Goal: Transaction & Acquisition: Subscribe to service/newsletter

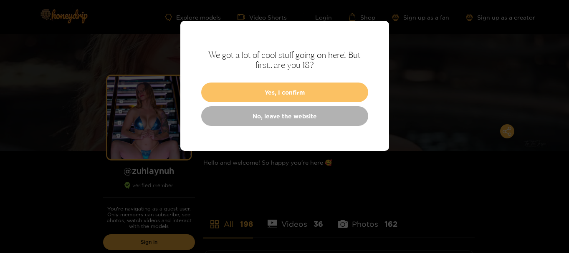
click at [314, 89] on button "Yes, I confirm" at bounding box center [284, 93] width 167 height 20
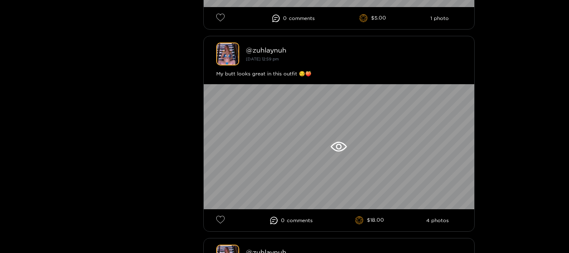
scroll to position [459, 0]
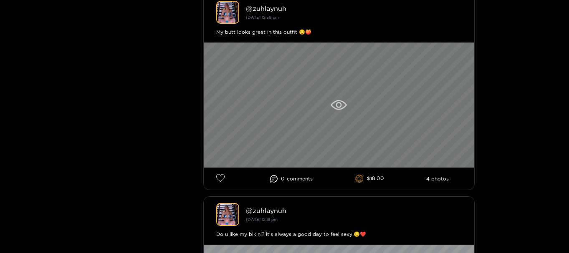
click at [330, 103] on div at bounding box center [339, 105] width 271 height 125
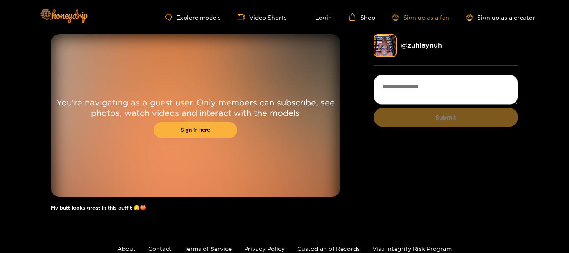
click at [434, 18] on link "Sign up as a fan" at bounding box center [420, 17] width 57 height 7
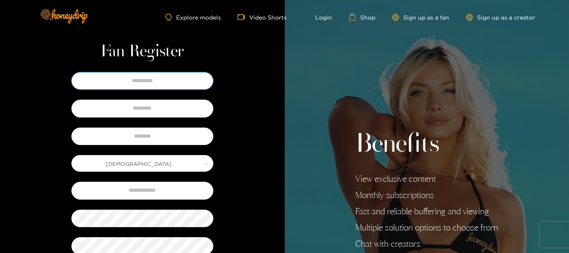
click at [180, 81] on input "text" at bounding box center [142, 81] width 142 height 18
type input "**********"
type input "*******"
type input "**********"
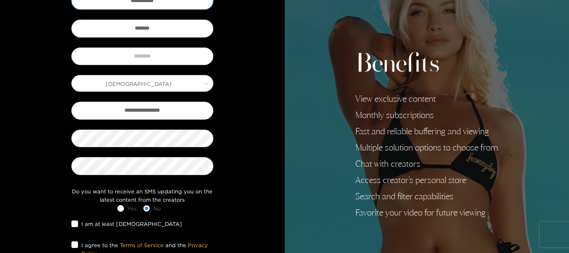
scroll to position [84, 0]
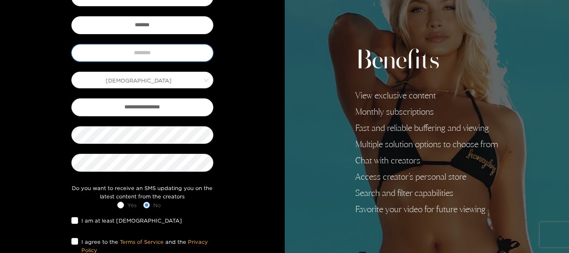
click at [159, 55] on input "text" at bounding box center [142, 53] width 142 height 18
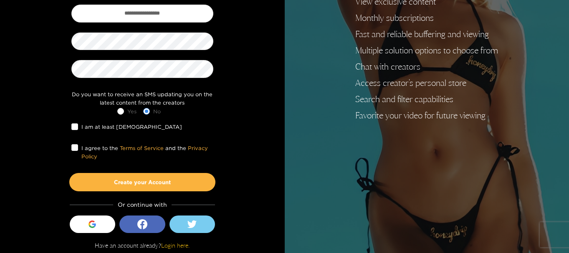
scroll to position [180, 0]
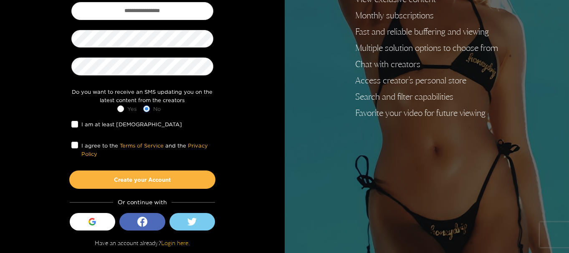
type input "*****"
click at [74, 130] on div "I am at least 18 years old" at bounding box center [142, 124] width 142 height 13
click at [74, 128] on label "I am at least 18 years old" at bounding box center [128, 124] width 114 height 9
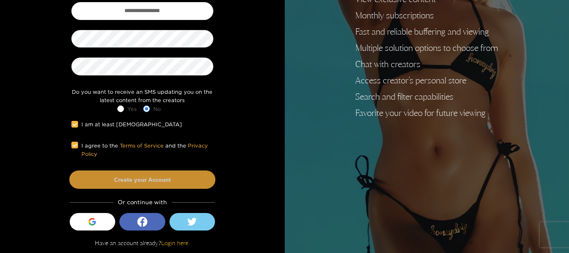
click at [137, 174] on button "Create your Account" at bounding box center [142, 180] width 146 height 18
click at [149, 182] on button "Create your Account" at bounding box center [142, 180] width 146 height 18
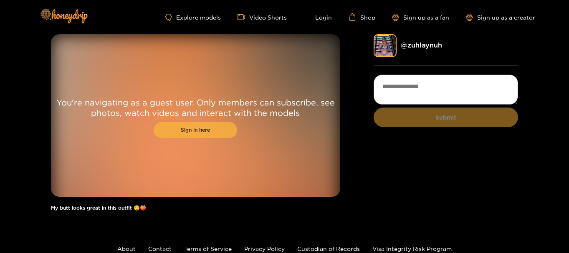
click at [217, 130] on link "Sign in here" at bounding box center [196, 130] width 84 height 16
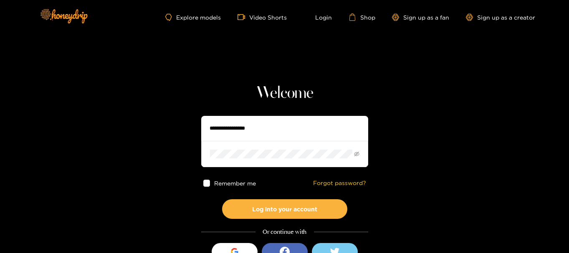
type input "*****"
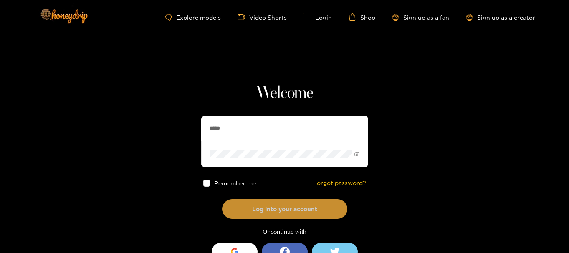
click at [299, 213] on button "Log into your account" at bounding box center [284, 210] width 125 height 20
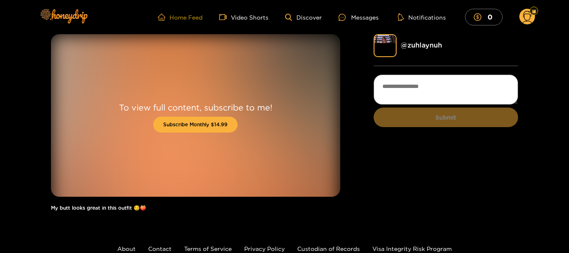
click at [200, 16] on link "Home Feed" at bounding box center [180, 17] width 45 height 8
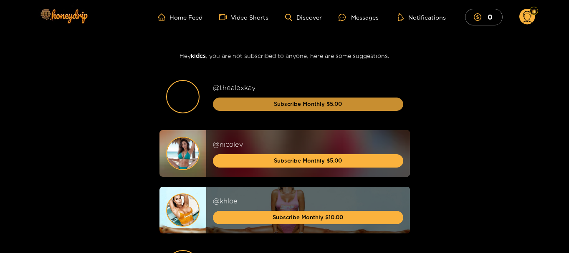
click at [311, 110] on button "Subscribe Monthly $5.00" at bounding box center [308, 104] width 190 height 13
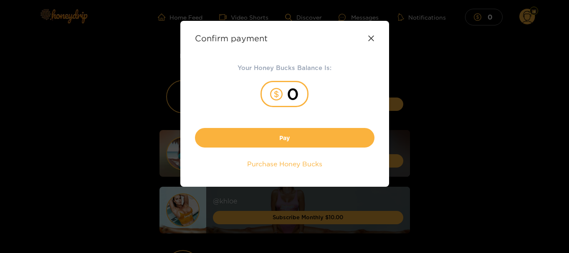
click at [372, 40] on icon at bounding box center [371, 38] width 7 height 7
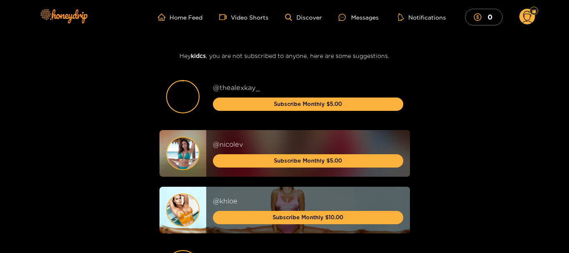
click at [180, 96] on img at bounding box center [183, 97] width 32 height 32
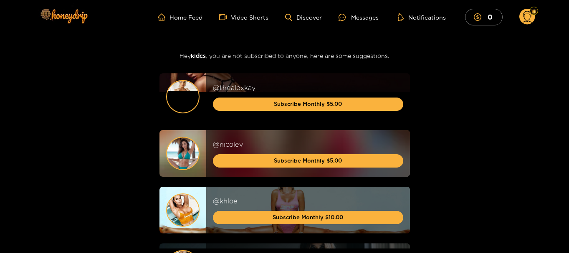
click at [529, 19] on circle at bounding box center [527, 17] width 16 height 16
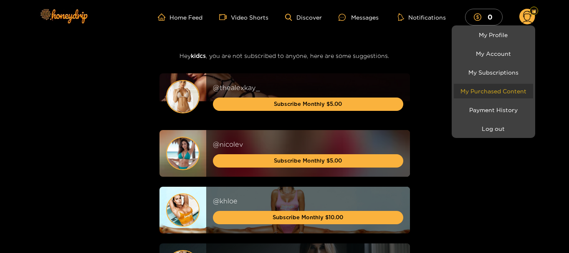
click at [510, 93] on link "My Purchased Content" at bounding box center [493, 91] width 79 height 15
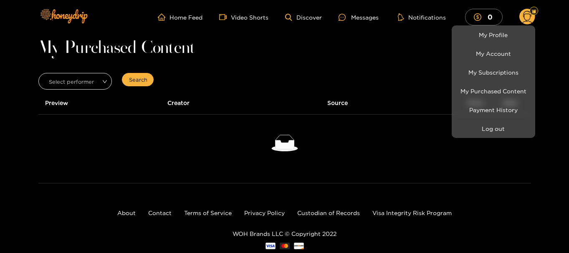
click at [180, 103] on div at bounding box center [284, 126] width 569 height 253
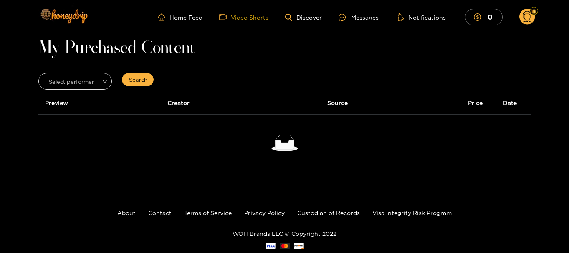
click at [253, 20] on link "Video Shorts" at bounding box center [243, 17] width 49 height 8
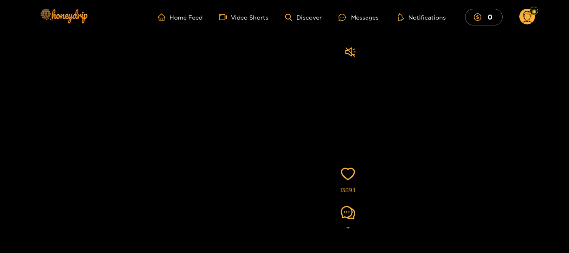
click at [444, 114] on div "nicolev Subscribe Videos are of actual models on the site 13893 7" at bounding box center [284, 131] width 569 height 195
click at [307, 15] on link "Discover" at bounding box center [303, 17] width 36 height 7
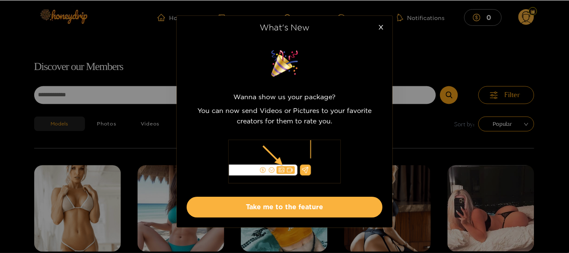
scroll to position [53, 0]
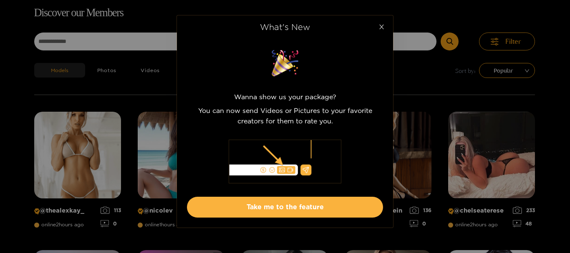
click at [382, 30] on icon "close" at bounding box center [382, 27] width 6 height 6
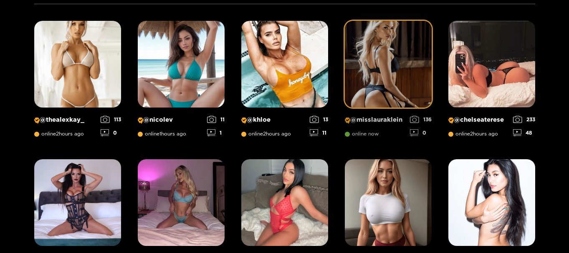
scroll to position [220, 0]
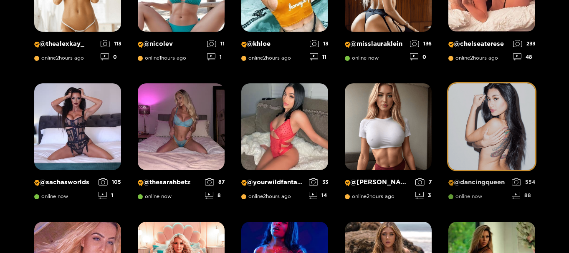
click at [494, 128] on img at bounding box center [491, 127] width 87 height 87
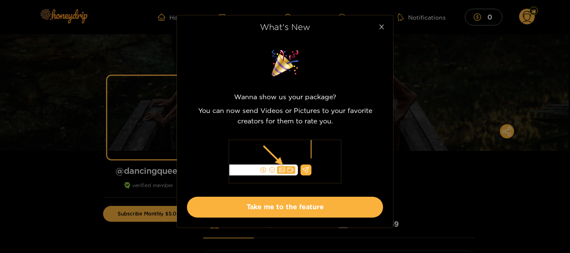
click at [383, 25] on icon "close" at bounding box center [382, 27] width 6 height 6
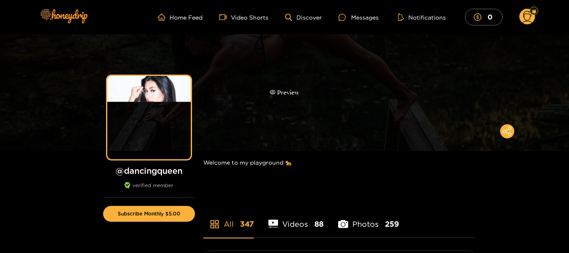
click at [281, 90] on div "Preview" at bounding box center [285, 93] width 30 height 10
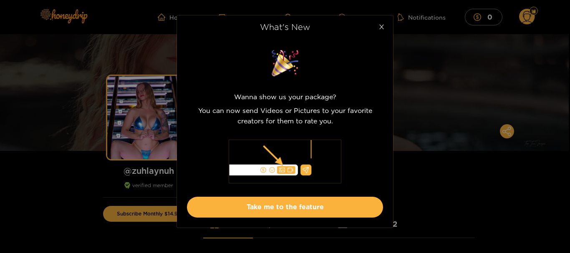
click at [383, 26] on icon "close" at bounding box center [382, 27] width 6 height 6
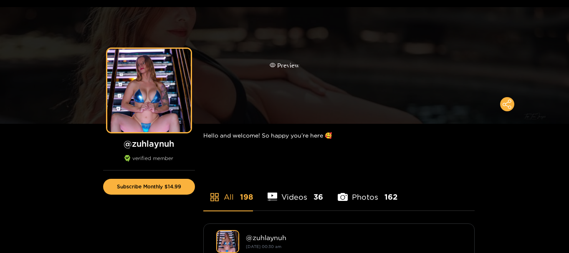
scroll to position [42, 0]
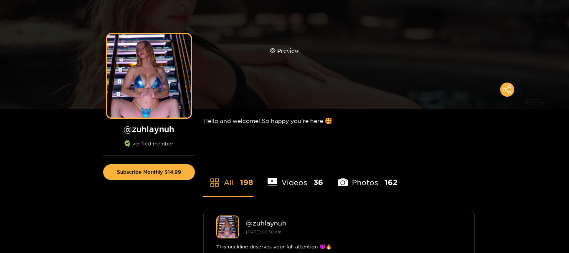
click at [289, 50] on div "Preview" at bounding box center [285, 51] width 30 height 10
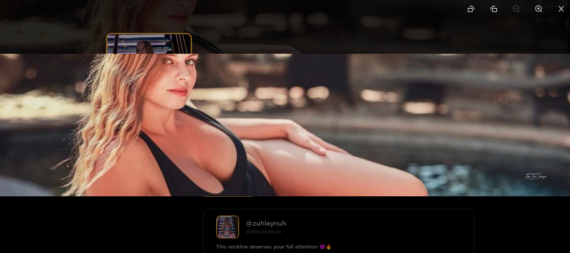
click at [399, 31] on div at bounding box center [285, 126] width 570 height 253
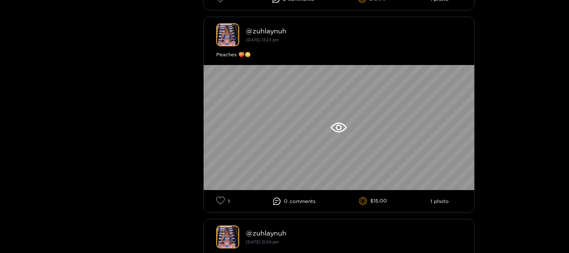
scroll to position [1921, 0]
